Goal: Ask a question

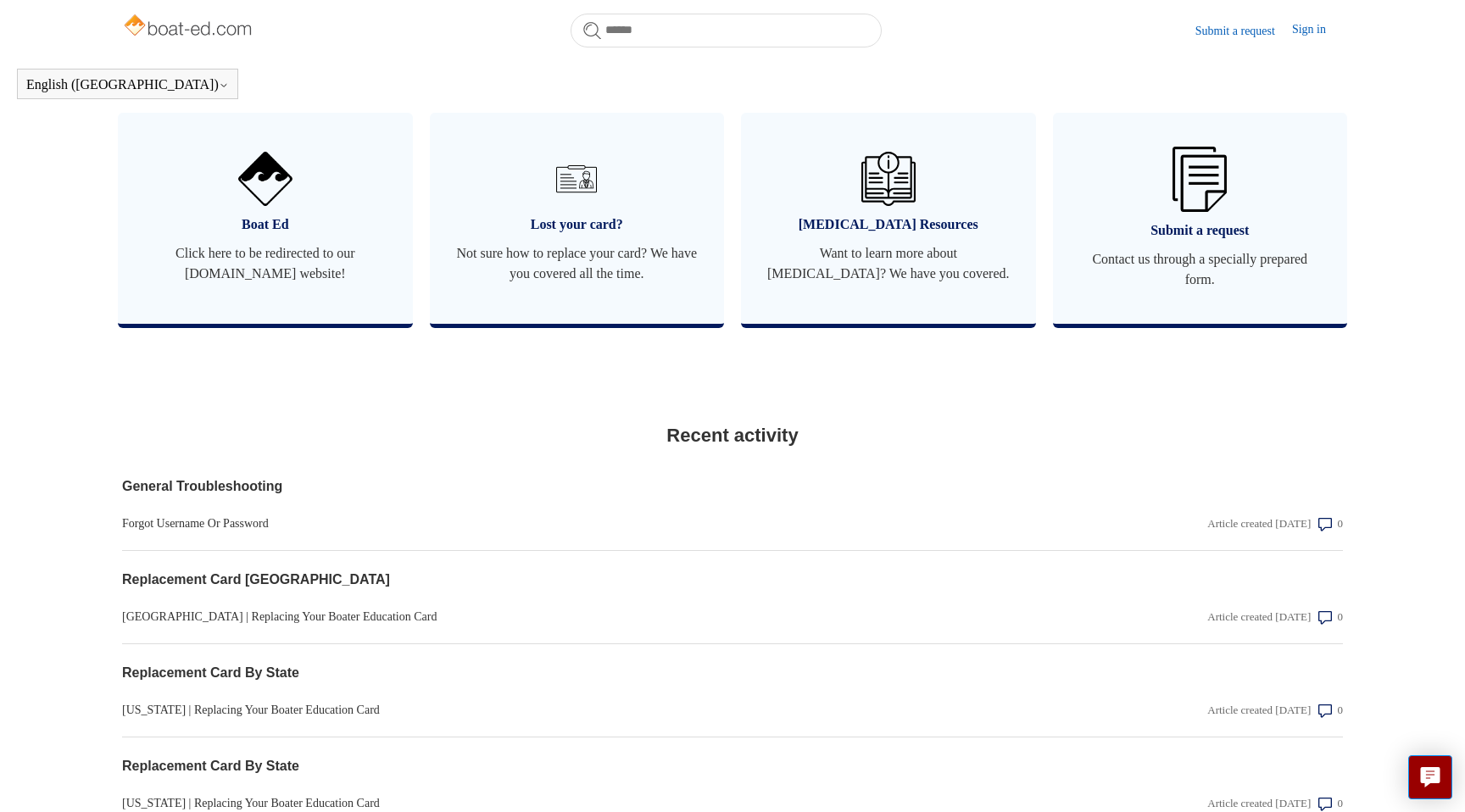
scroll to position [1002, 0]
click at [1207, 261] on link "Submit a request Contact us through a specially prepared form." at bounding box center [1200, 216] width 295 height 211
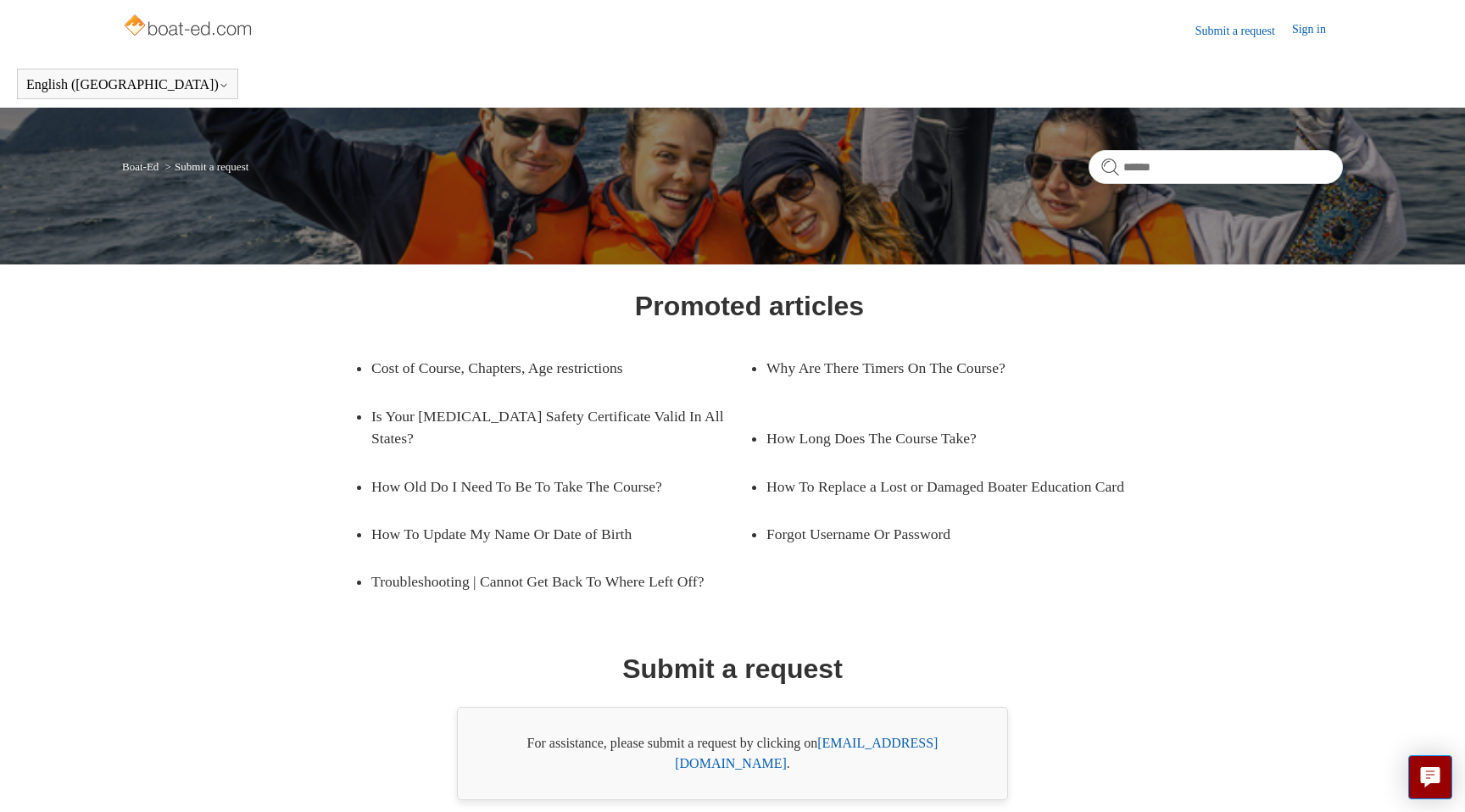
scroll to position [56, 0]
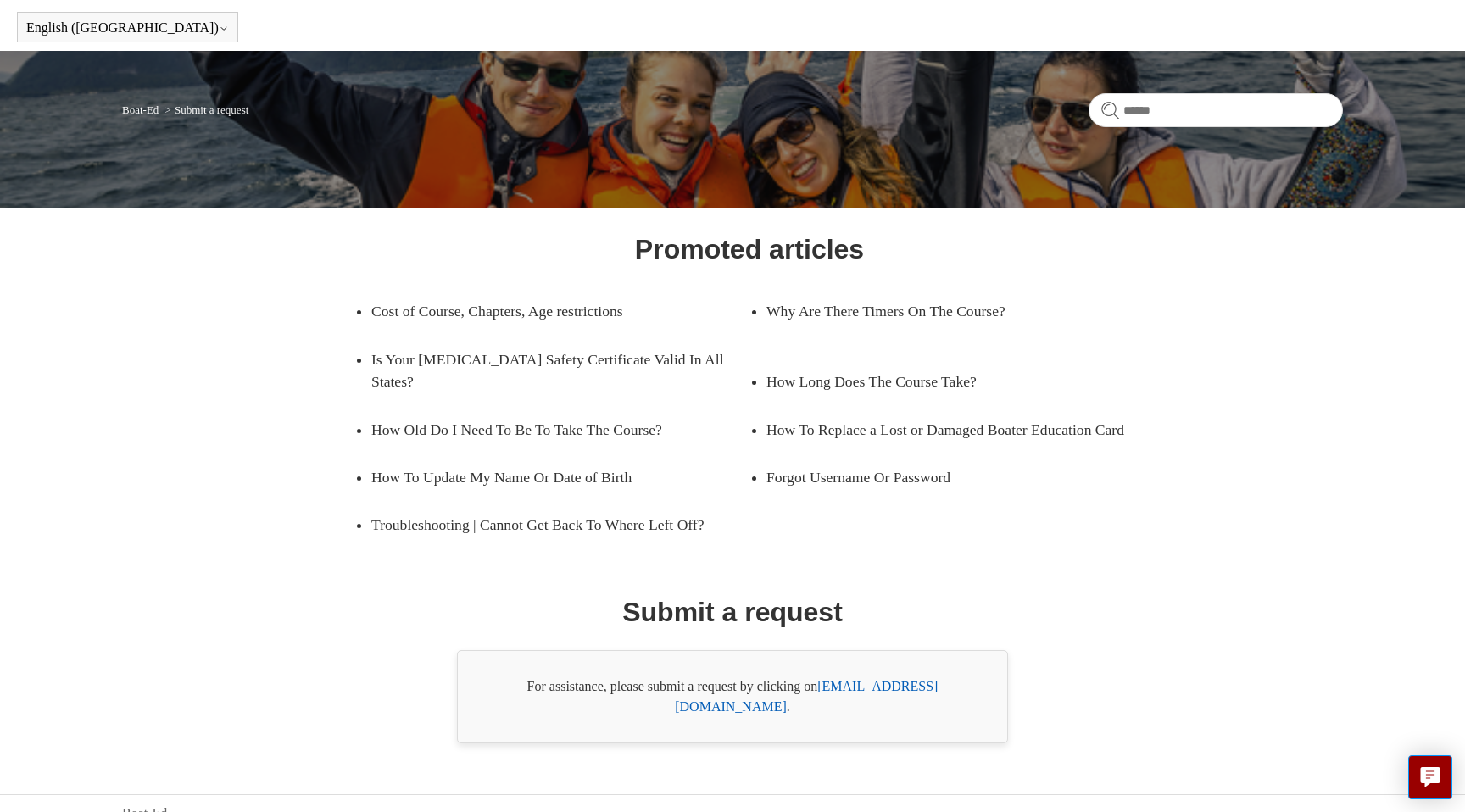
click at [870, 687] on link "support@boat-ed.com" at bounding box center [806, 697] width 262 height 35
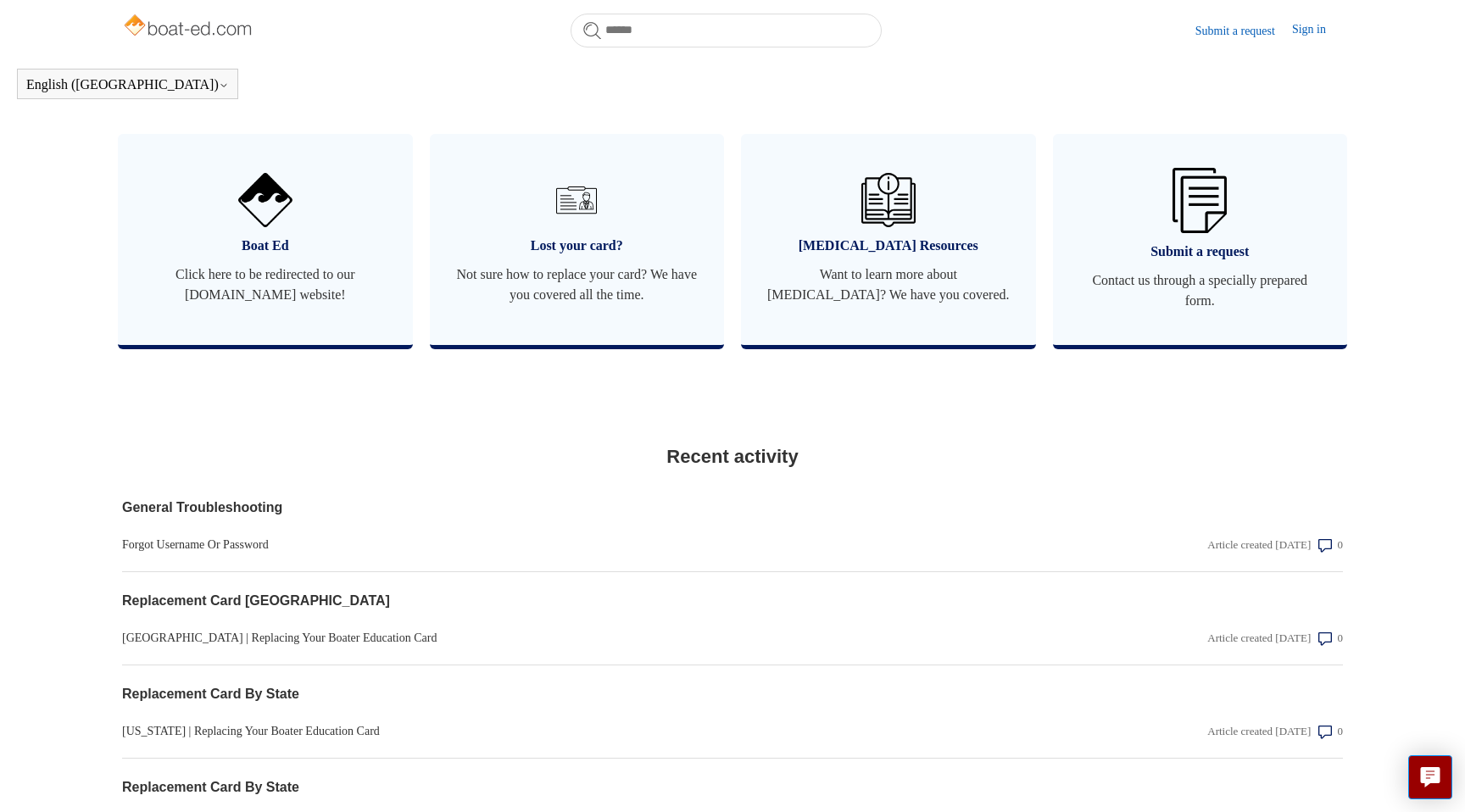
scroll to position [968, 0]
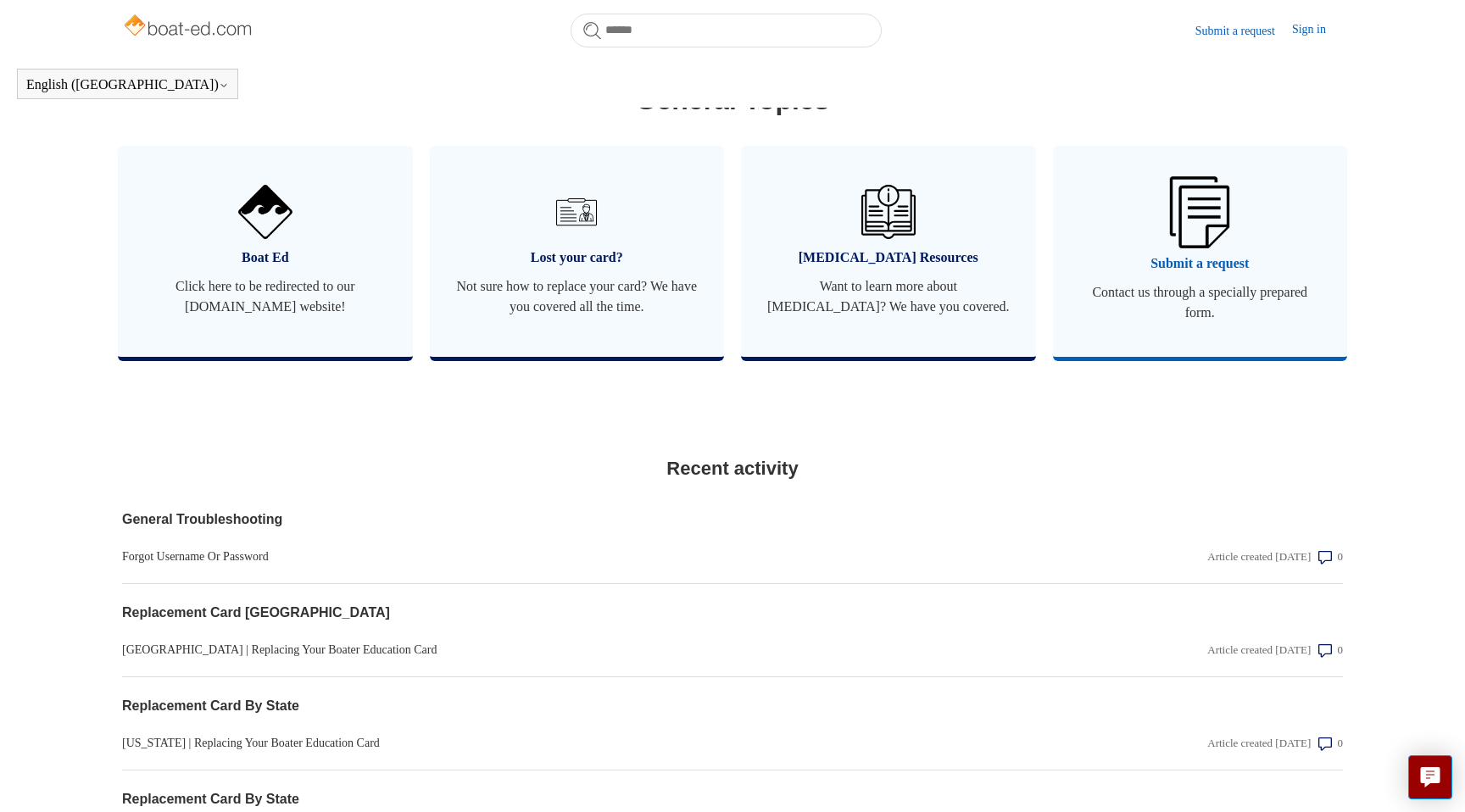
click at [1180, 248] on img at bounding box center [1199, 211] width 59 height 71
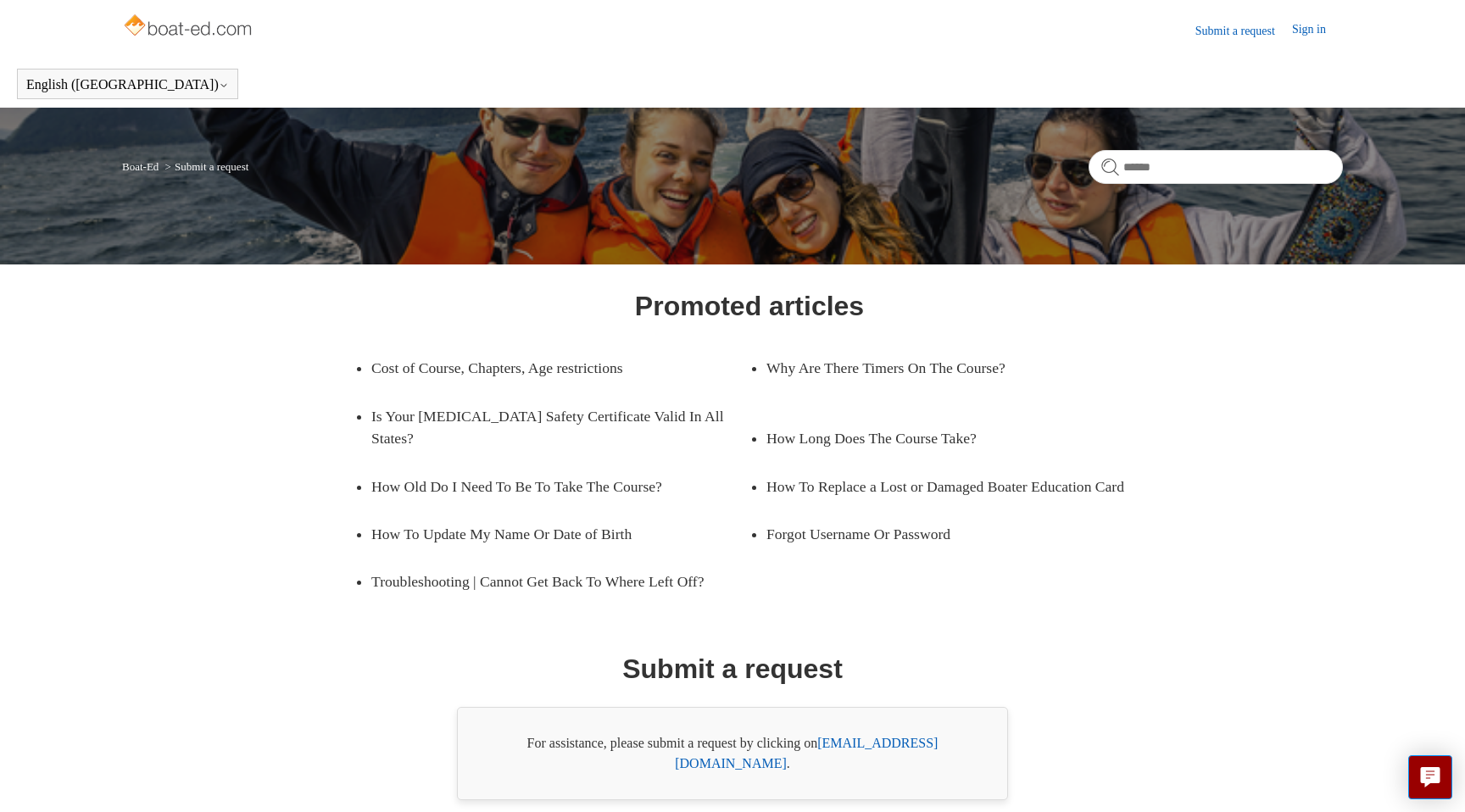
scroll to position [56, 0]
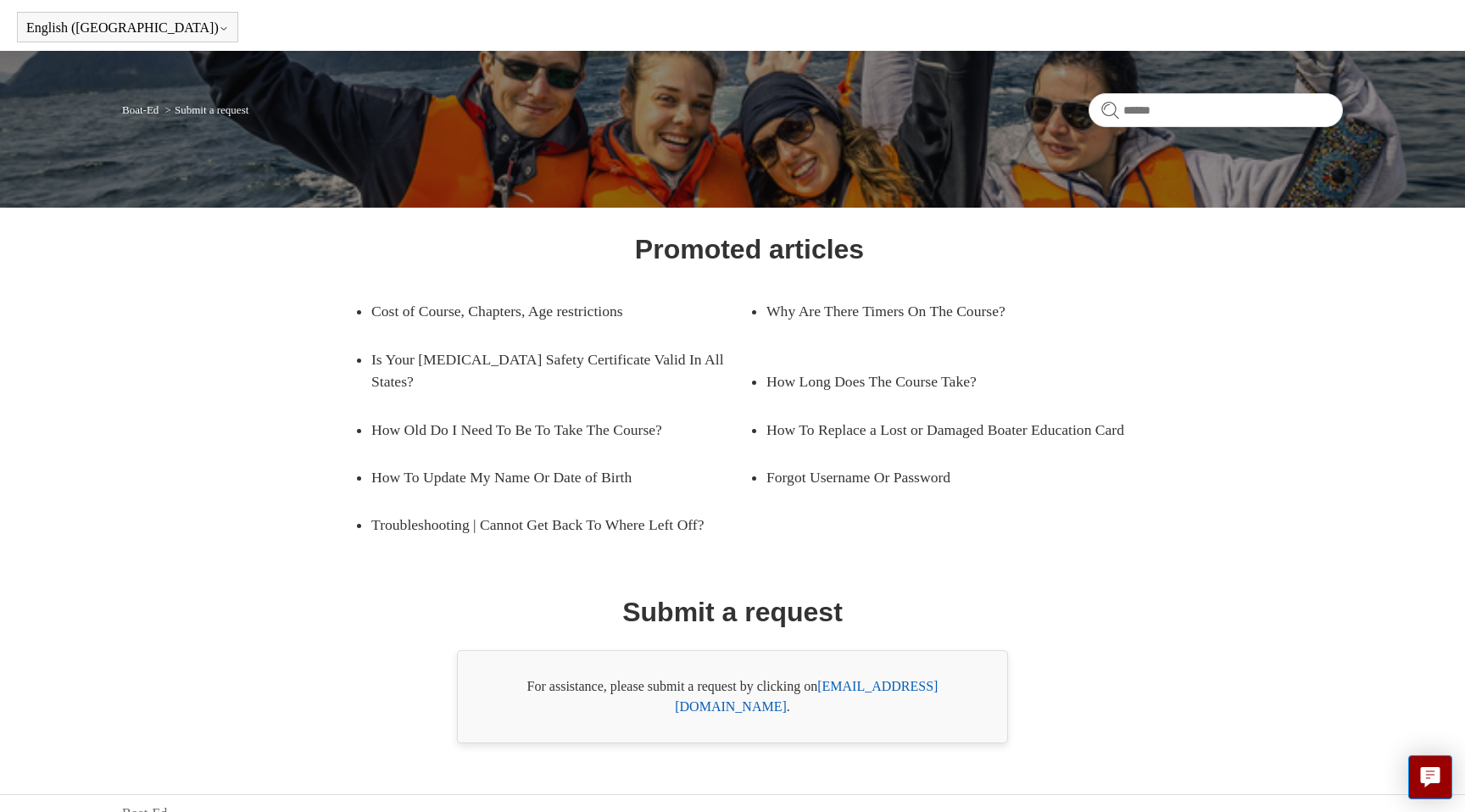
drag, startPoint x: 821, startPoint y: 685, endPoint x: 963, endPoint y: 683, distance: 142.0
click at [963, 684] on div "For assistance, please submit a request by clicking on support@boat-ed.com ." at bounding box center [732, 697] width 551 height 93
copy div "support@boat-ed.com ."
